Goal: Learn about a topic: Learn about a topic

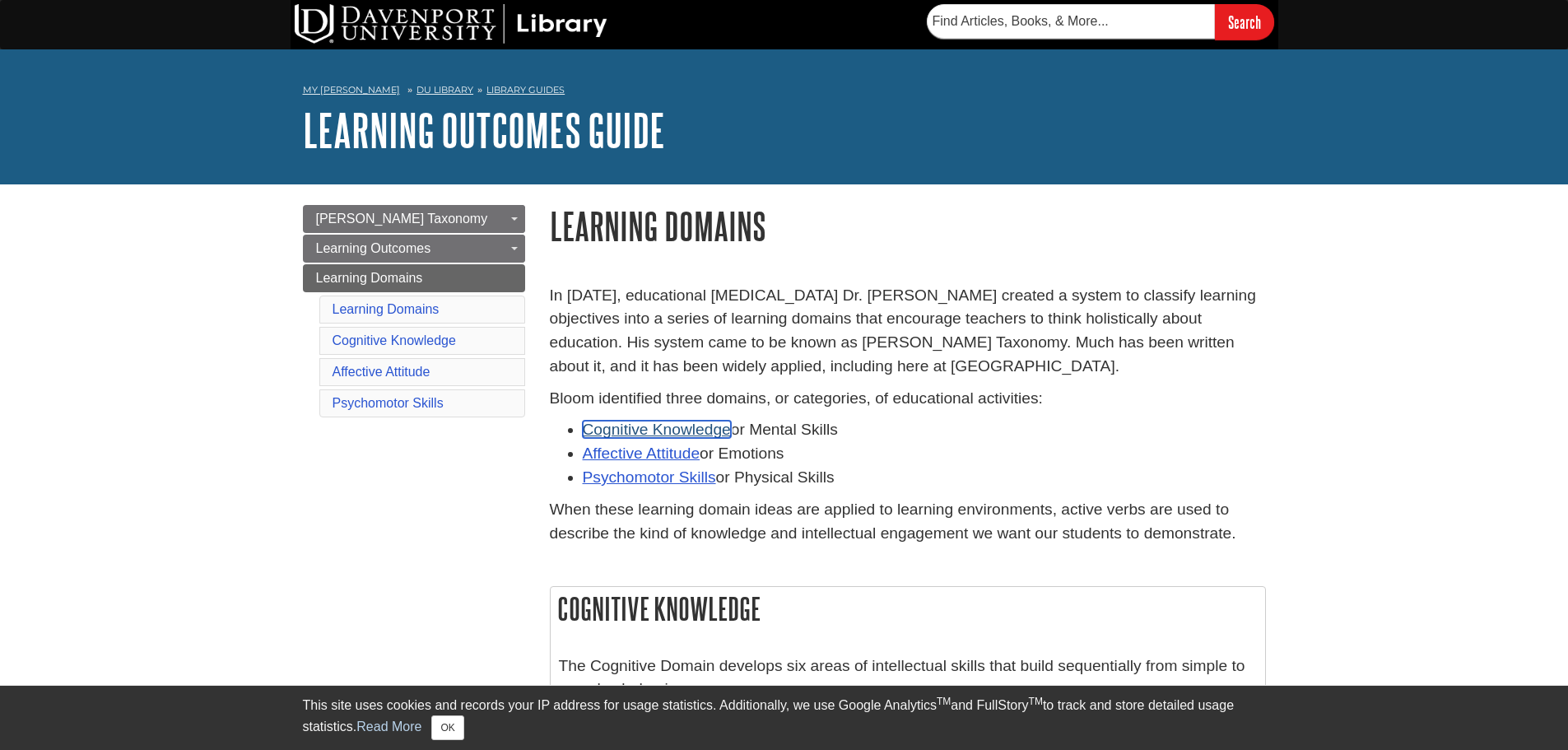
click at [665, 427] on link "Cognitive Knowledge" at bounding box center [656, 429] width 148 height 18
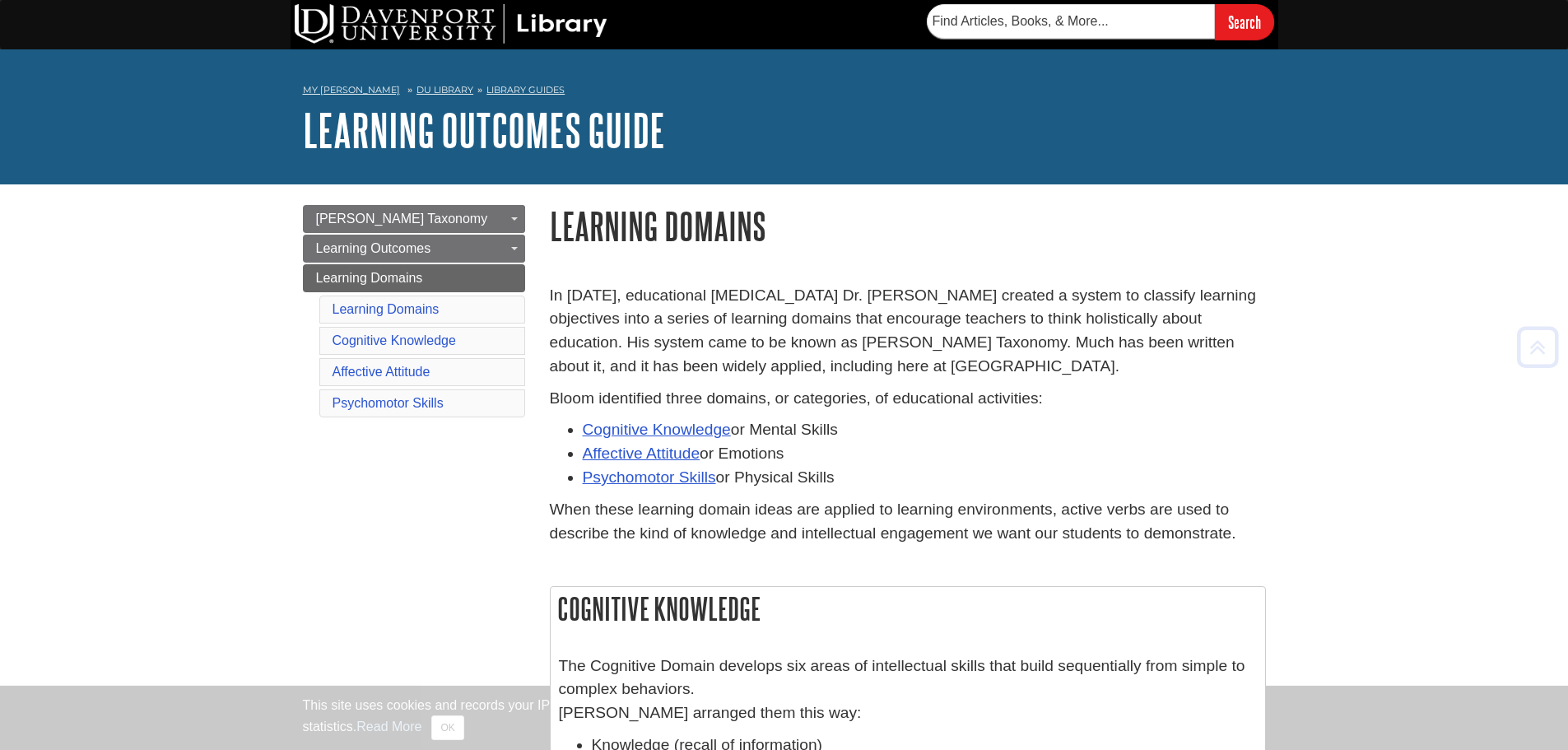
scroll to position [586, 0]
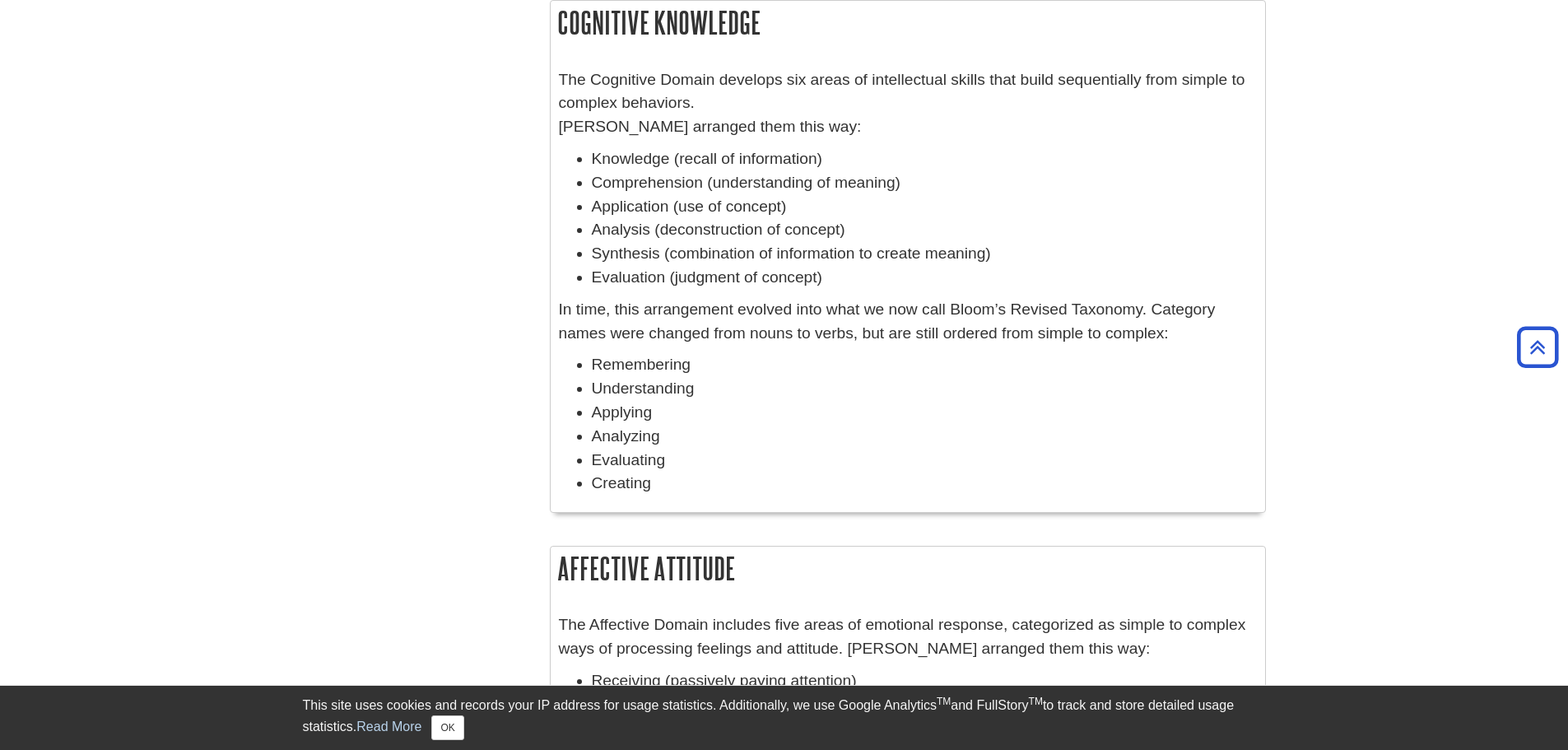
click at [705, 326] on p "In time, this arrangement evolved into what we now call Bloom’s Revised Taxonom…" at bounding box center [908, 321] width 698 height 48
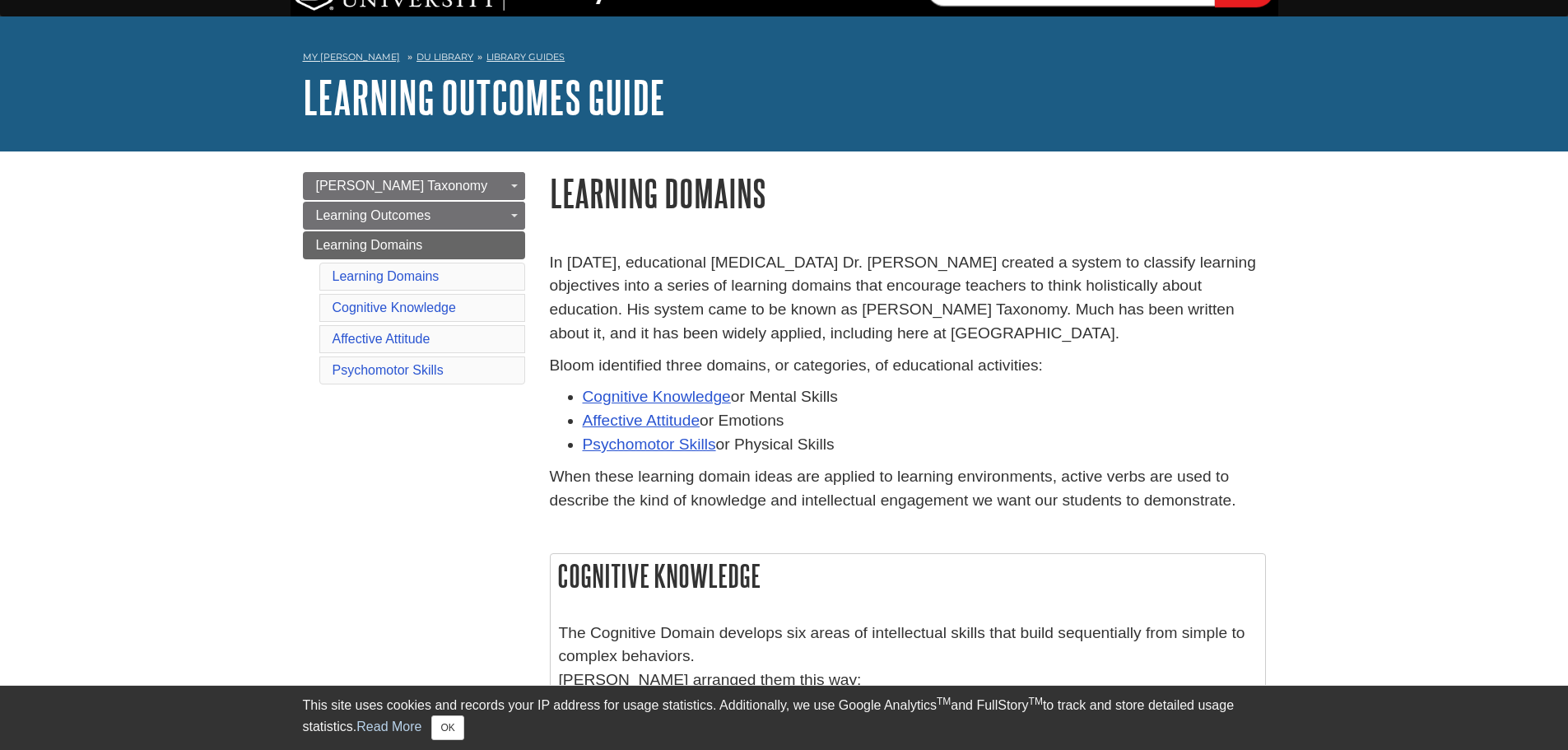
scroll to position [66, 0]
